Goal: Information Seeking & Learning: Learn about a topic

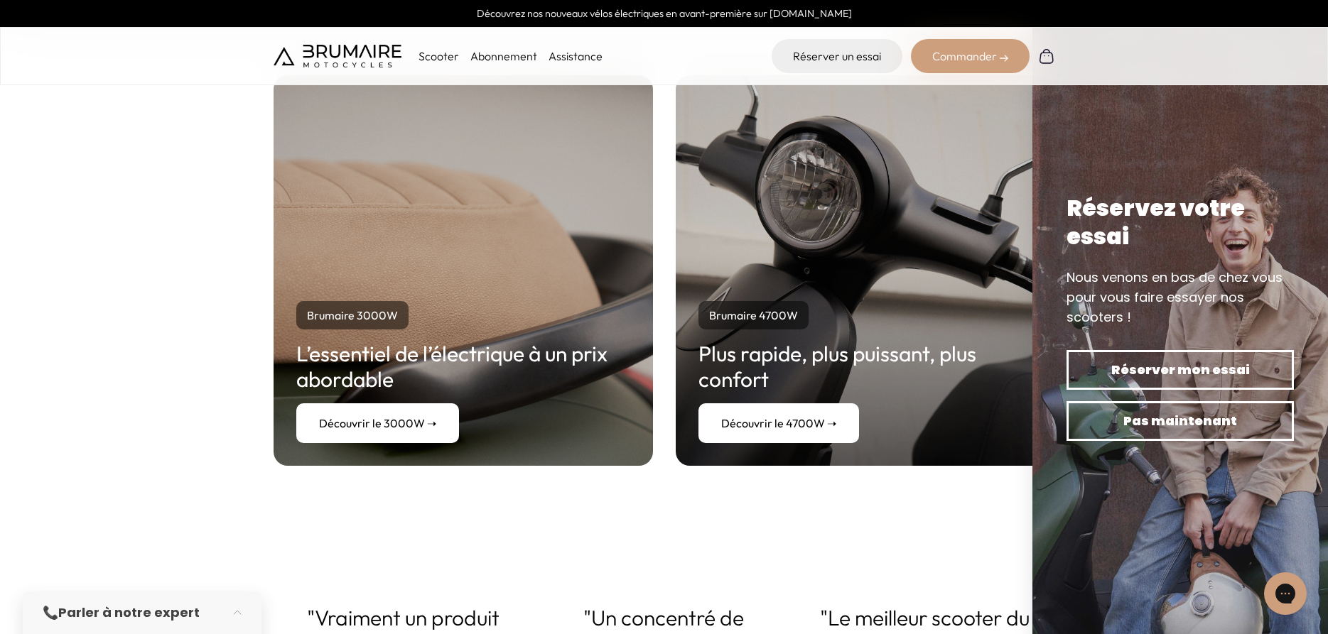
scroll to position [2681, 0]
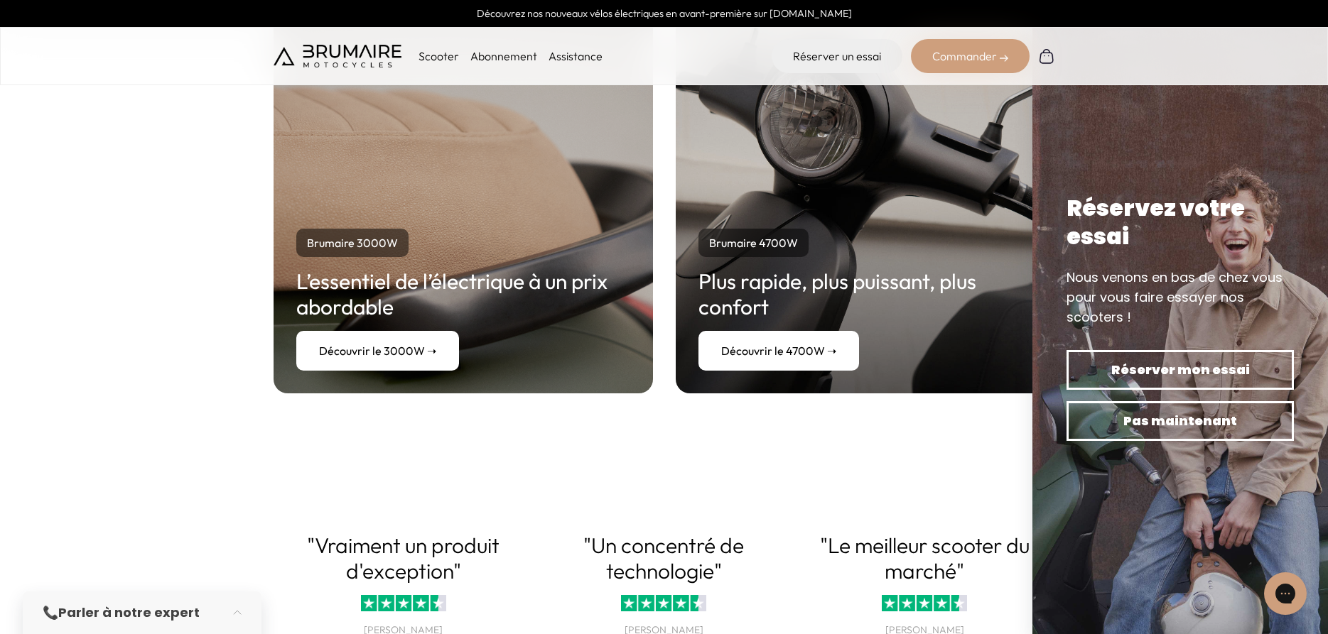
click at [353, 357] on link "Découvrir le 3000W ➝" at bounding box center [377, 351] width 163 height 40
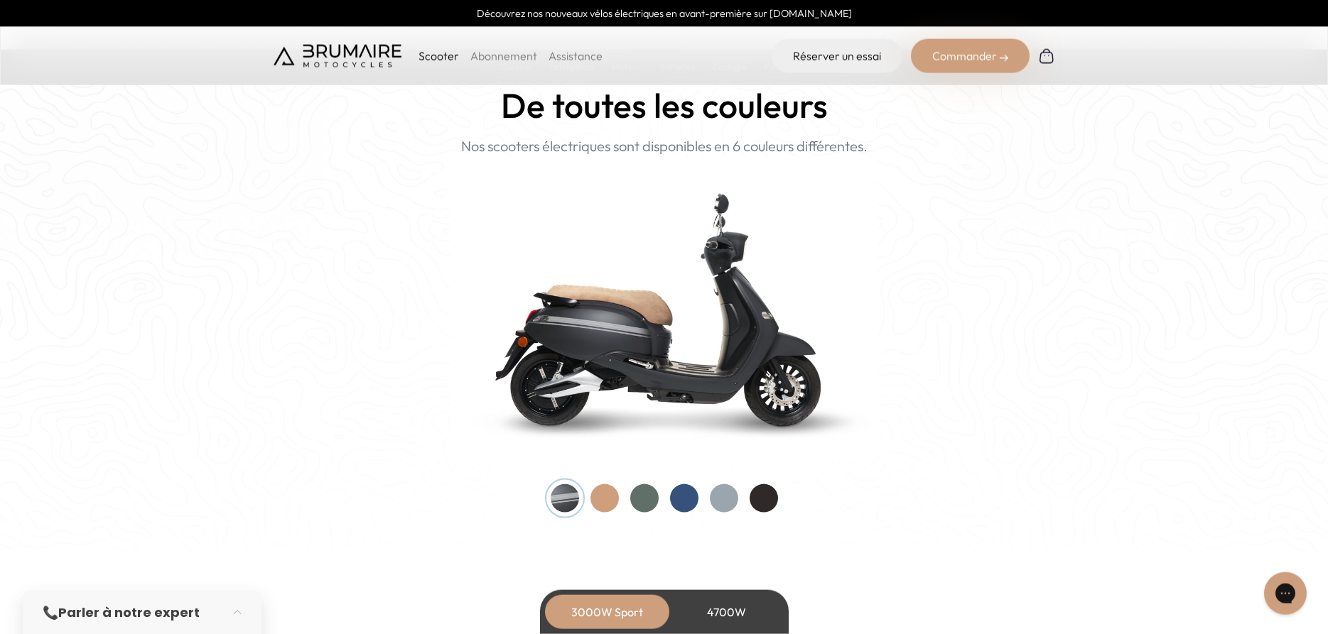
scroll to position [1377, 0]
click at [611, 496] on div at bounding box center [604, 498] width 28 height 28
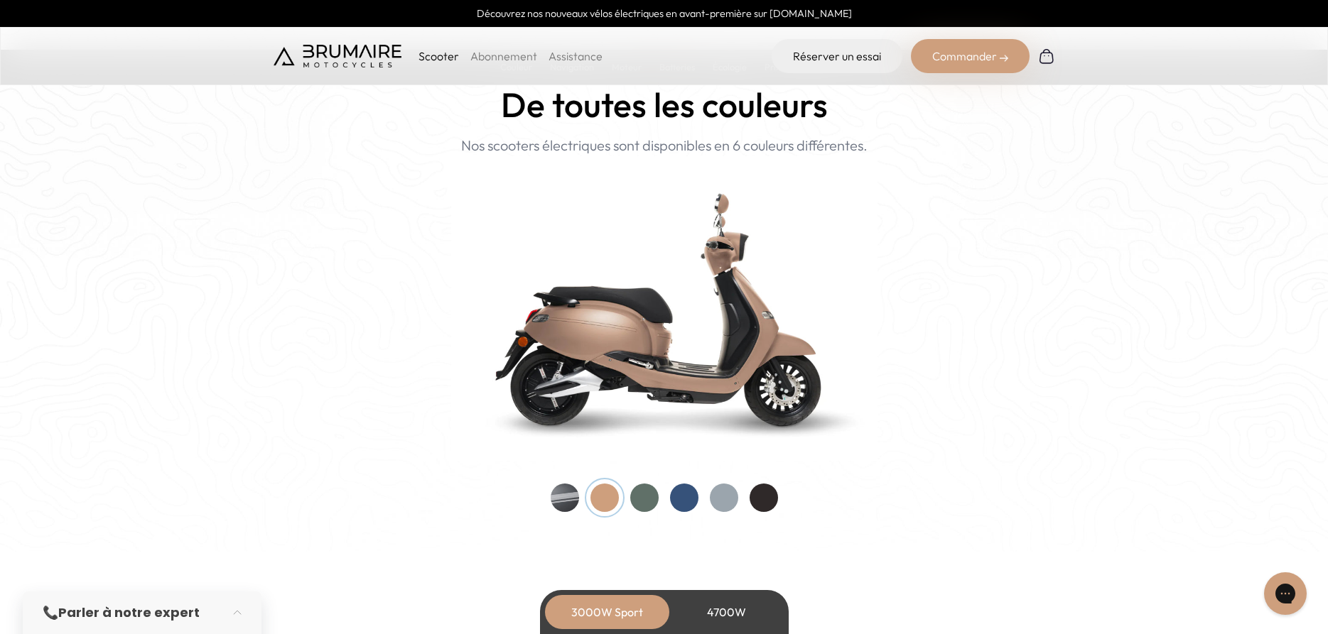
click at [646, 504] on div at bounding box center [644, 498] width 28 height 28
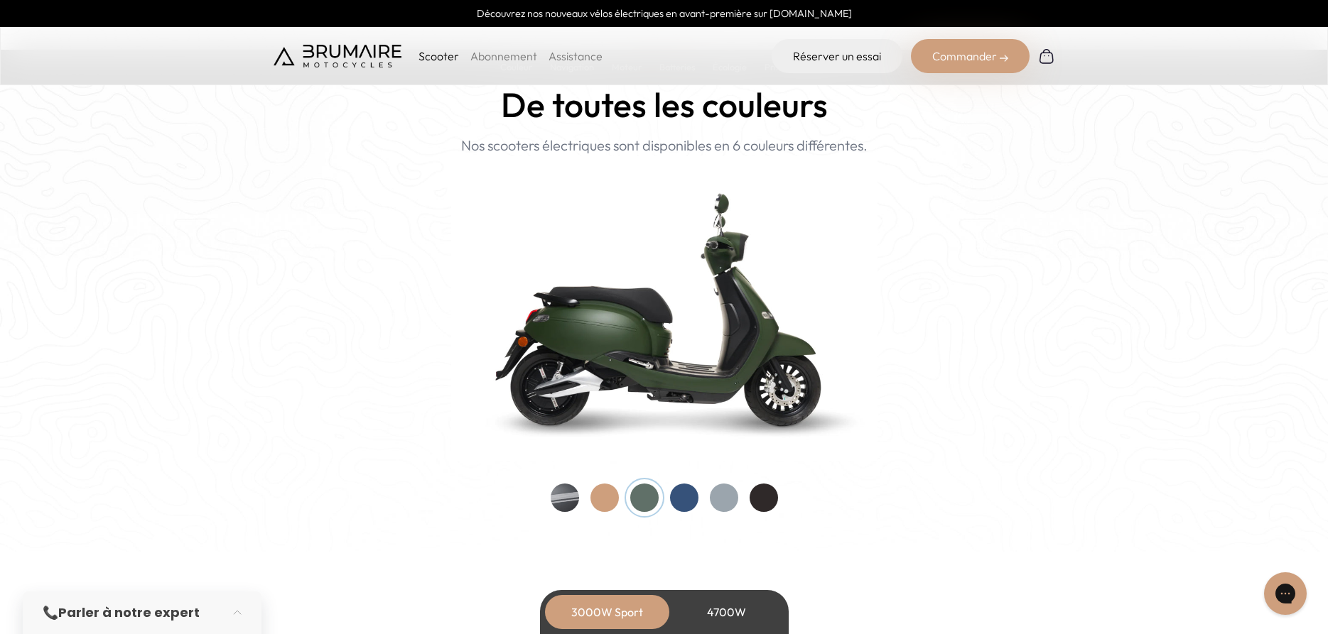
click at [684, 502] on div at bounding box center [684, 498] width 28 height 28
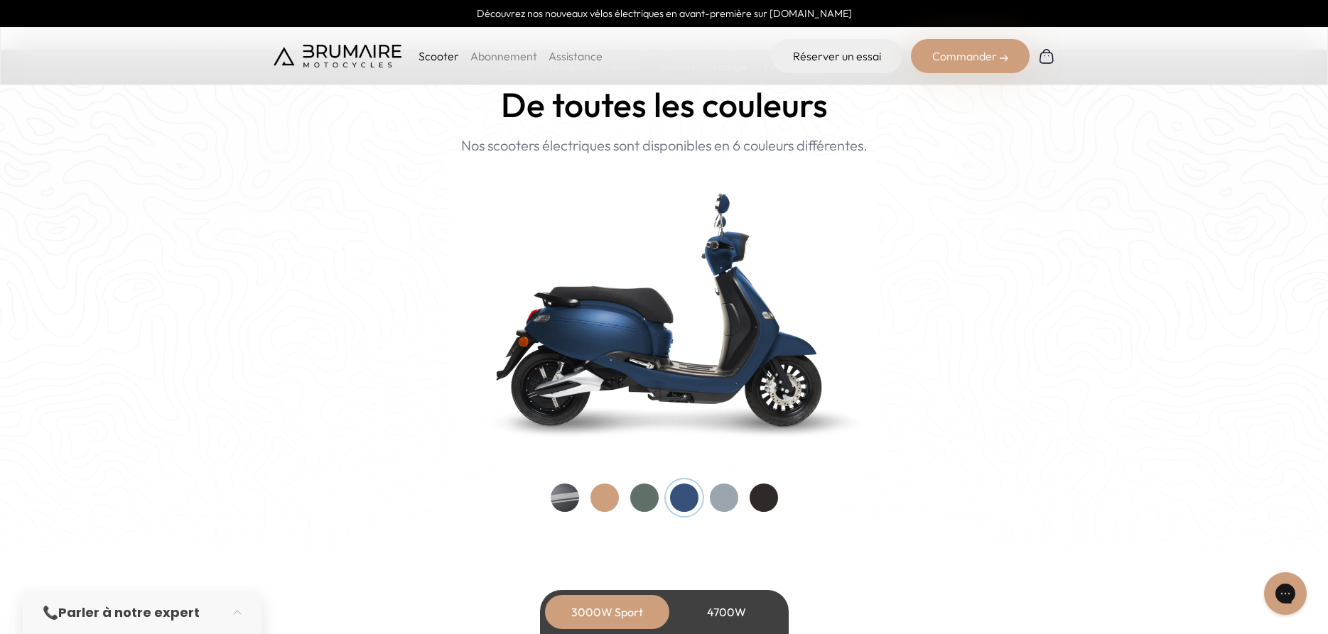
click at [730, 517] on home-hero "Couleurs De toutes les couleurs Nouveau ! Nos scooters électriques sont disponi…" at bounding box center [664, 241] width 1328 height 622
click at [727, 497] on div at bounding box center [724, 498] width 28 height 28
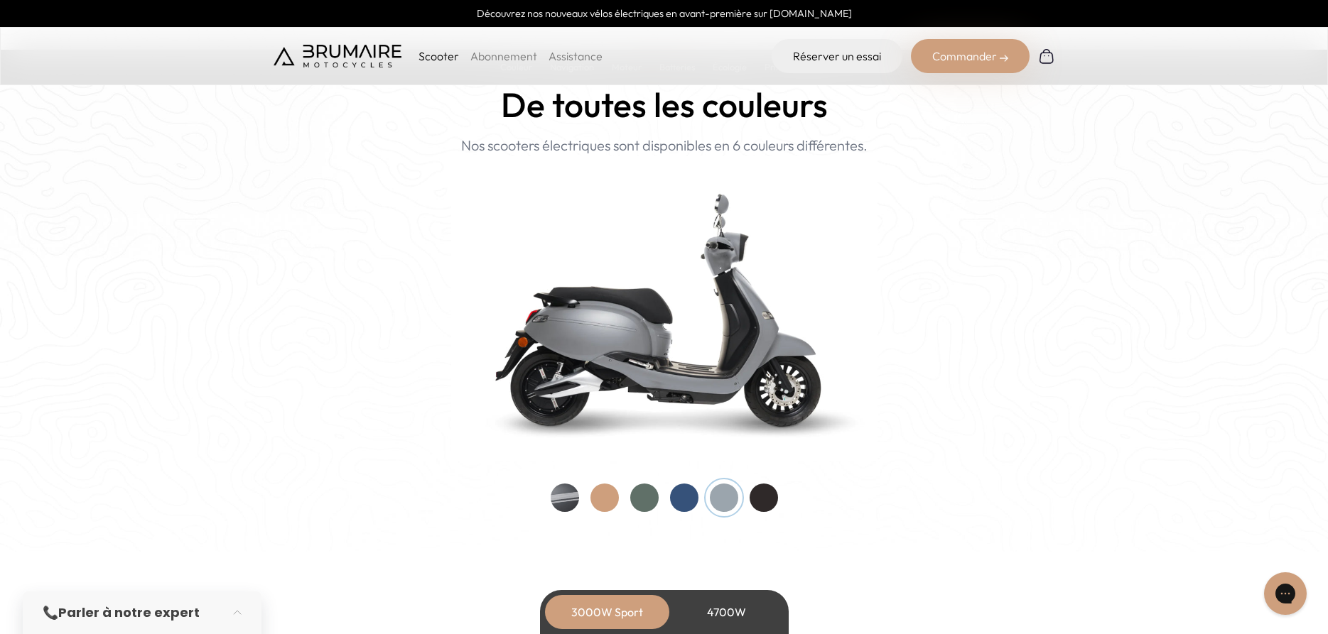
click at [757, 504] on div at bounding box center [763, 498] width 28 height 28
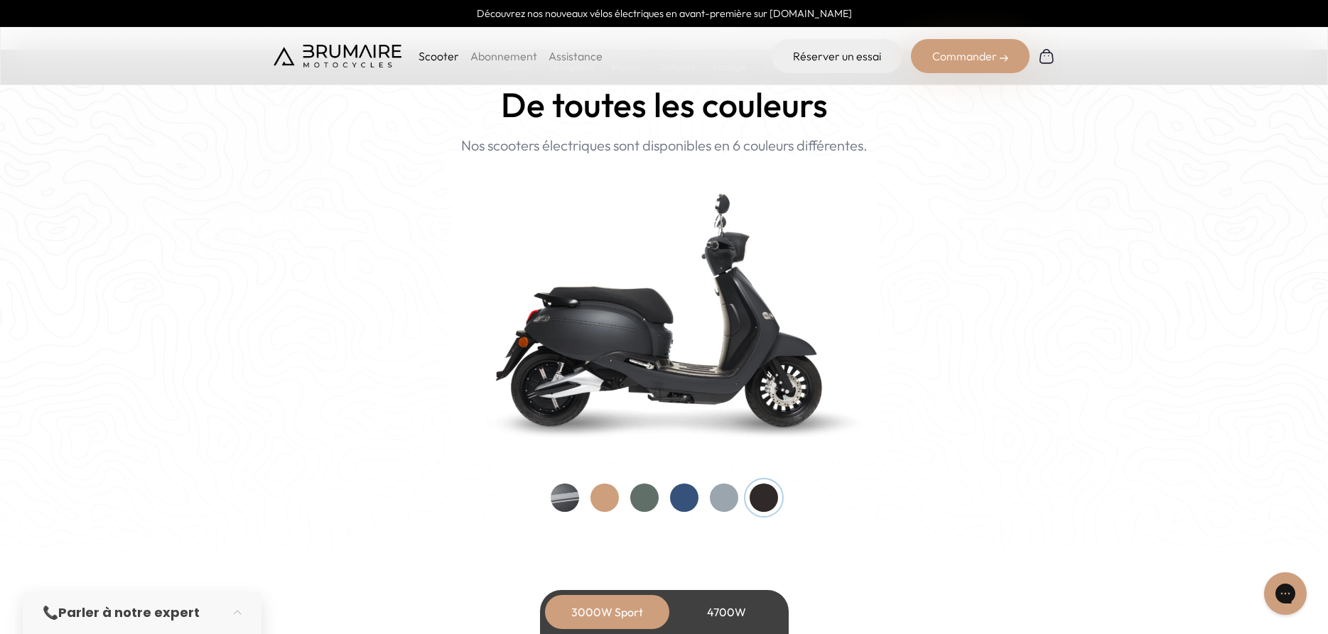
click at [560, 499] on div at bounding box center [565, 498] width 28 height 28
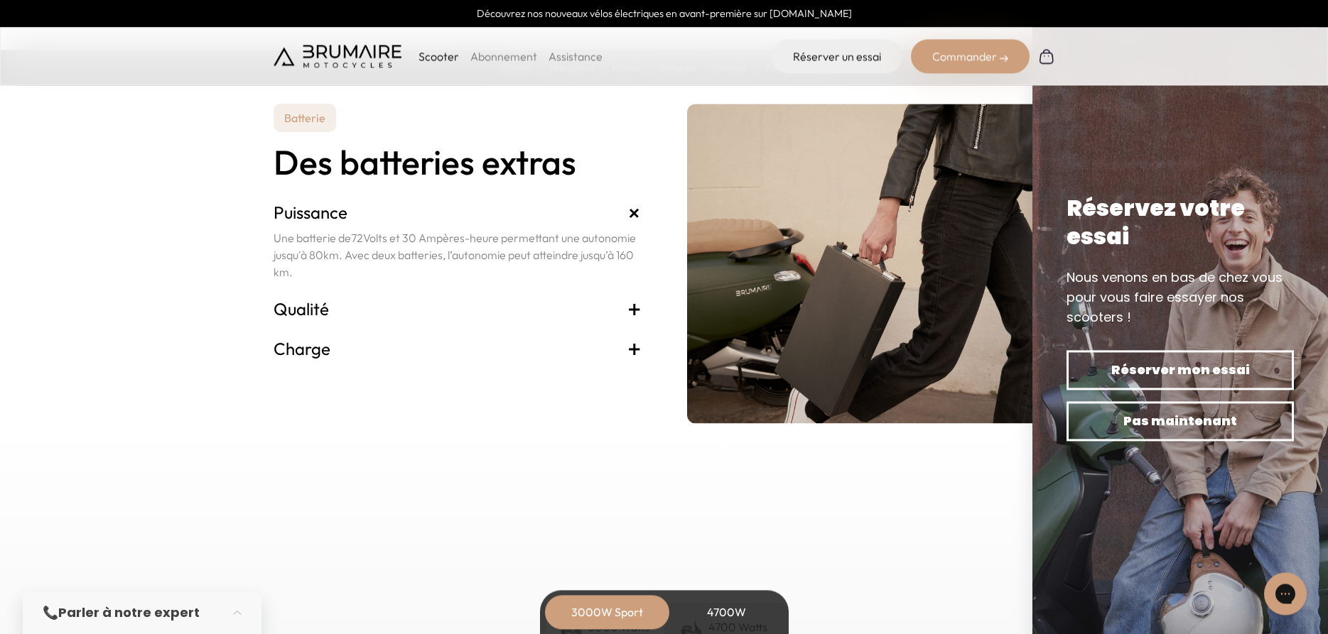
scroll to position [2971, 0]
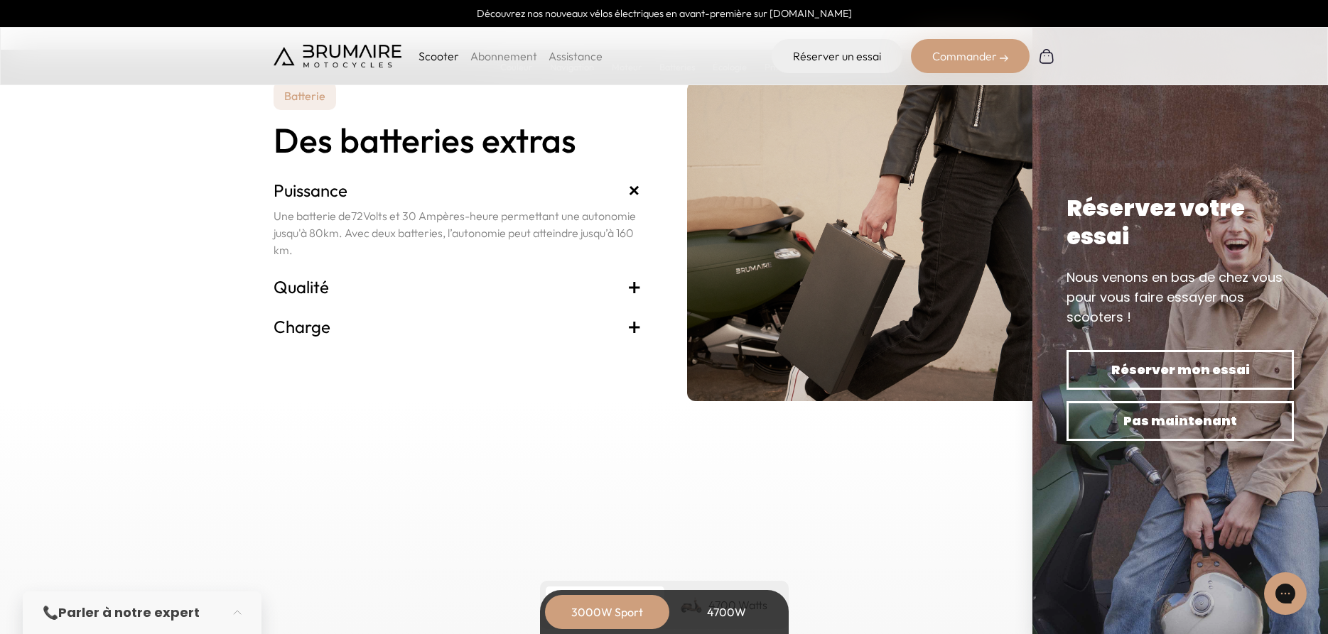
click at [640, 286] on span "+" at bounding box center [634, 287] width 14 height 23
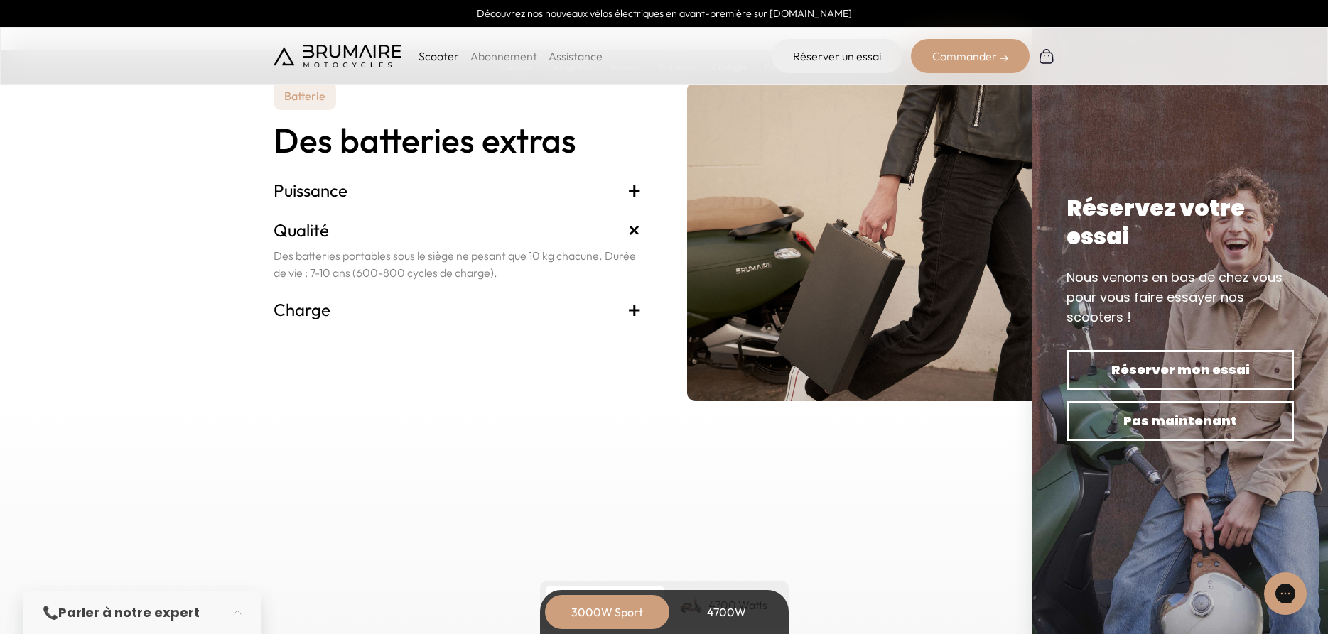
click at [640, 315] on span "+" at bounding box center [634, 309] width 14 height 23
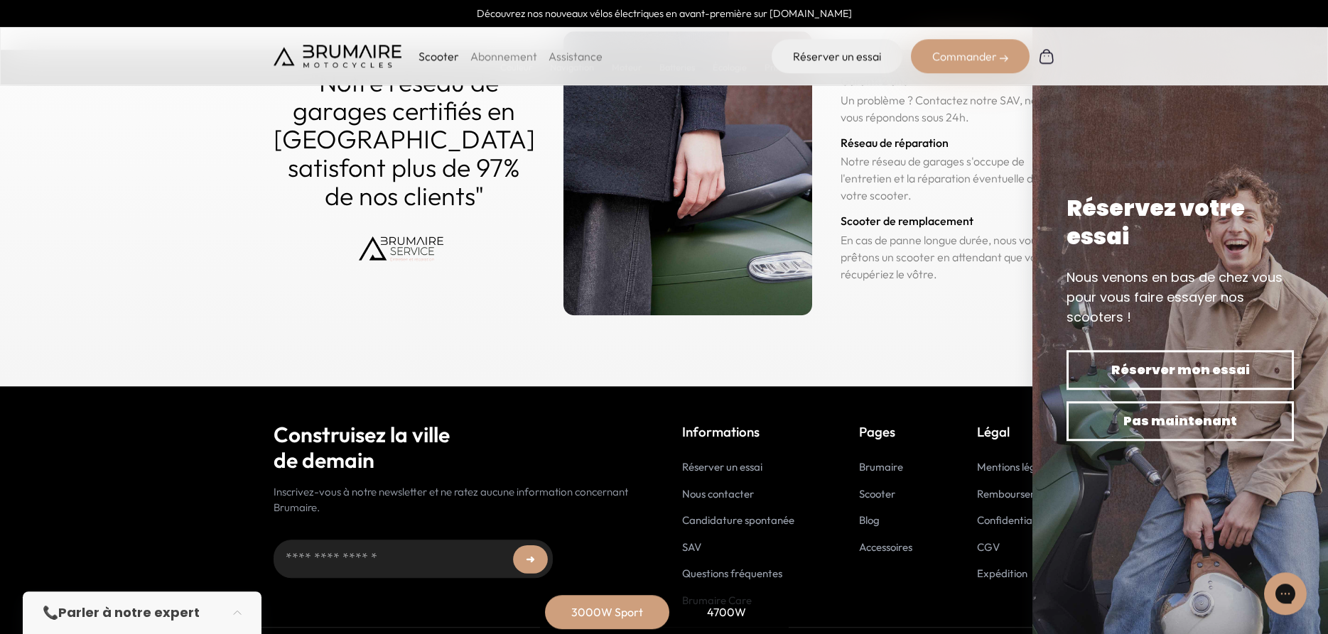
scroll to position [7017, 0]
